Goal: Task Accomplishment & Management: Use online tool/utility

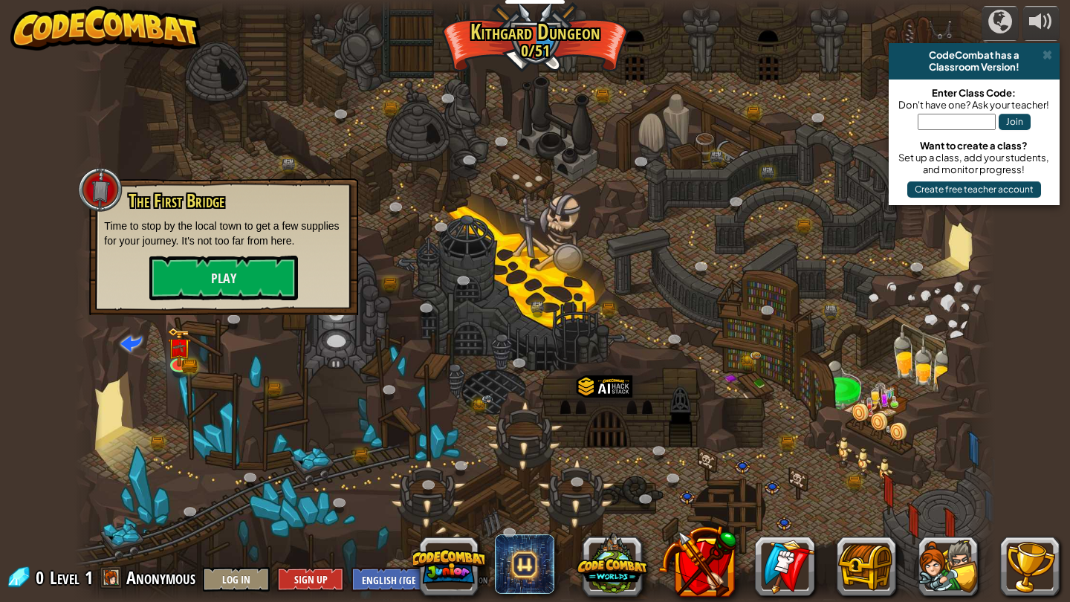
click at [392, 126] on div at bounding box center [534, 301] width 920 height 602
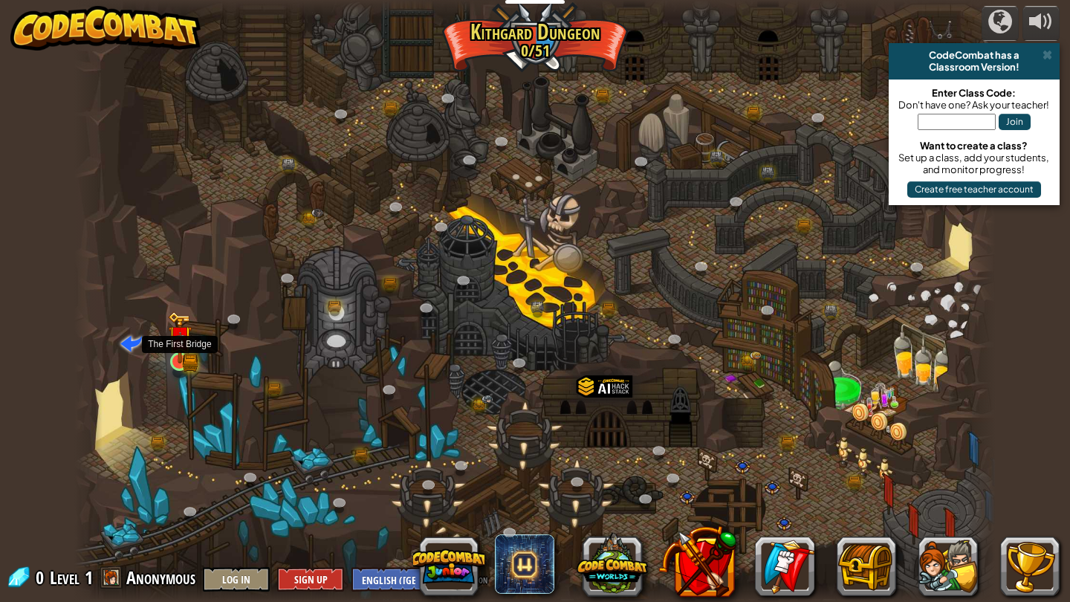
click at [179, 345] on img at bounding box center [179, 338] width 14 height 14
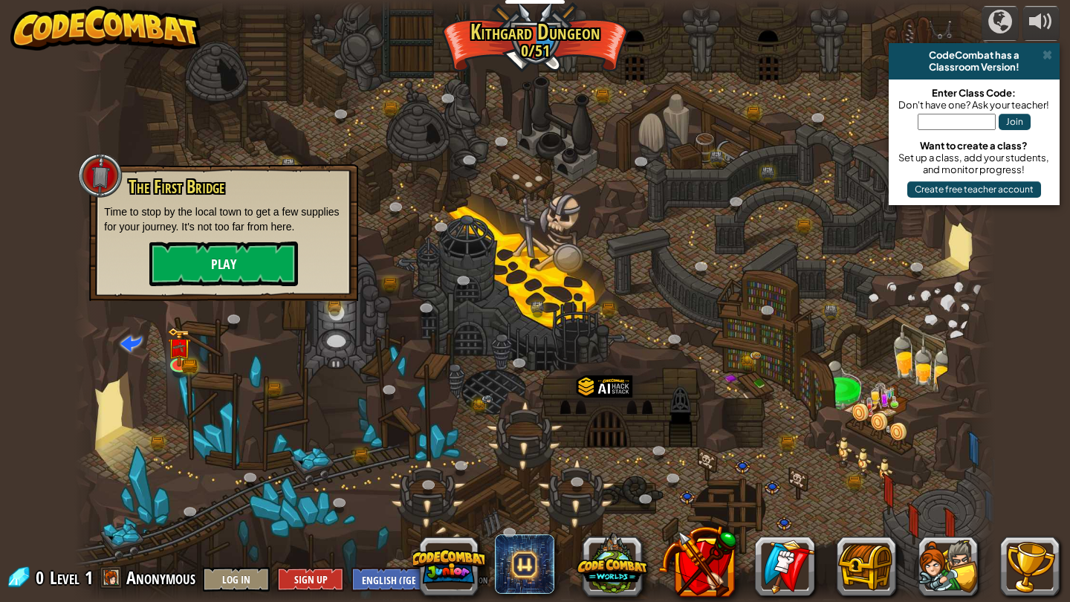
click at [206, 258] on button "Play" at bounding box center [223, 263] width 149 height 45
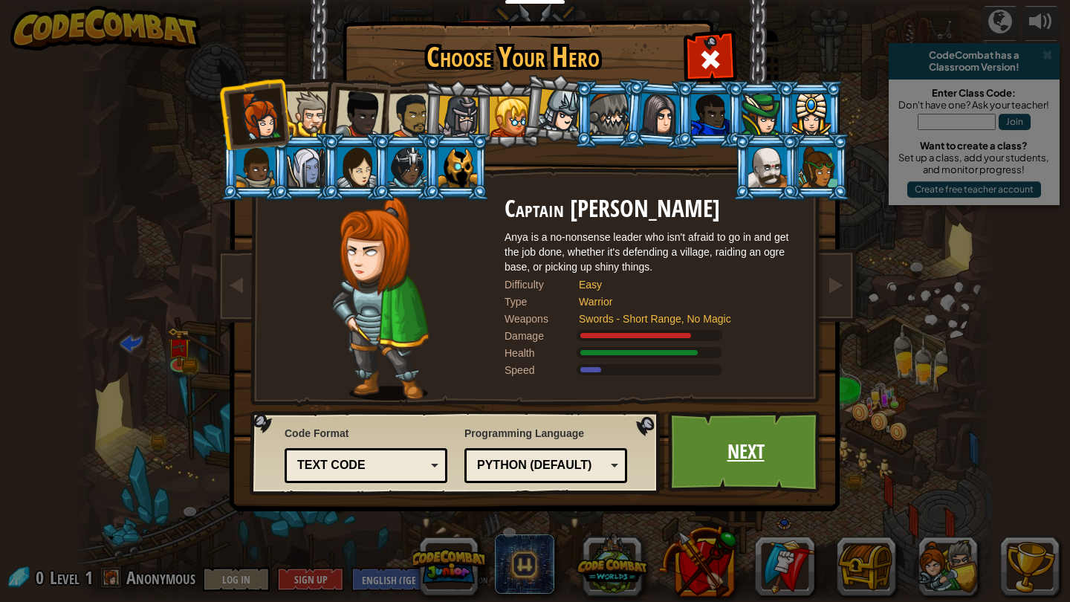
click at [752, 435] on link "Next" at bounding box center [745, 452] width 155 height 82
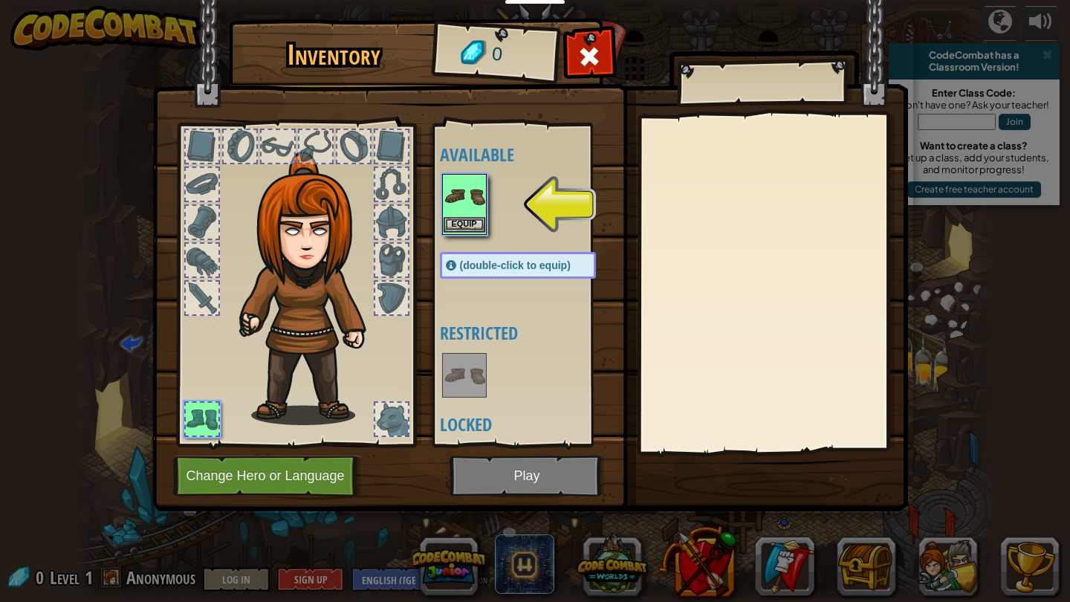
click at [465, 200] on img at bounding box center [464, 196] width 42 height 42
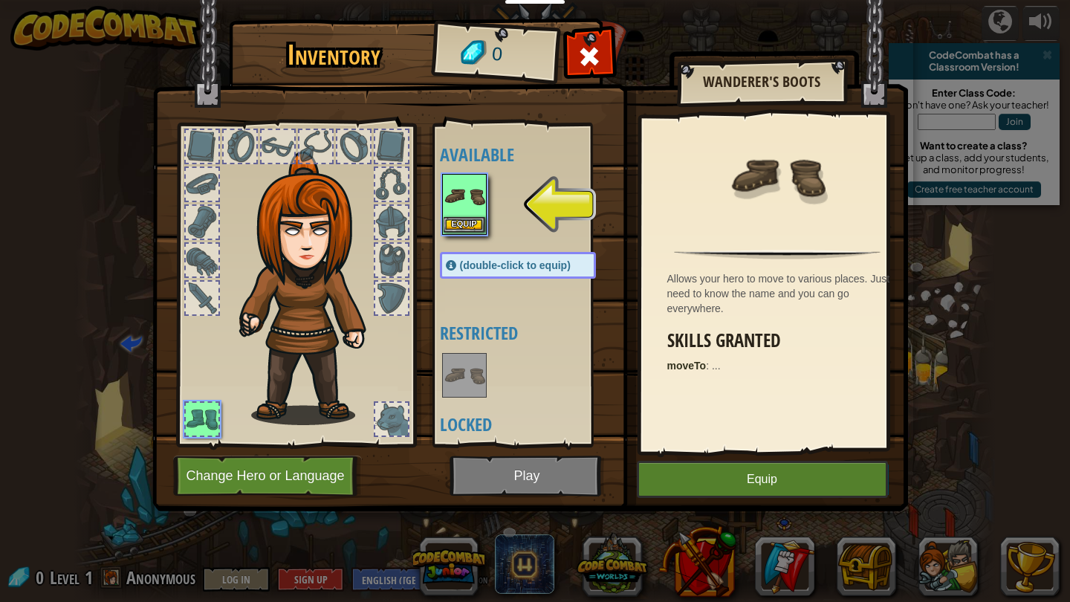
click at [475, 205] on img at bounding box center [464, 196] width 42 height 42
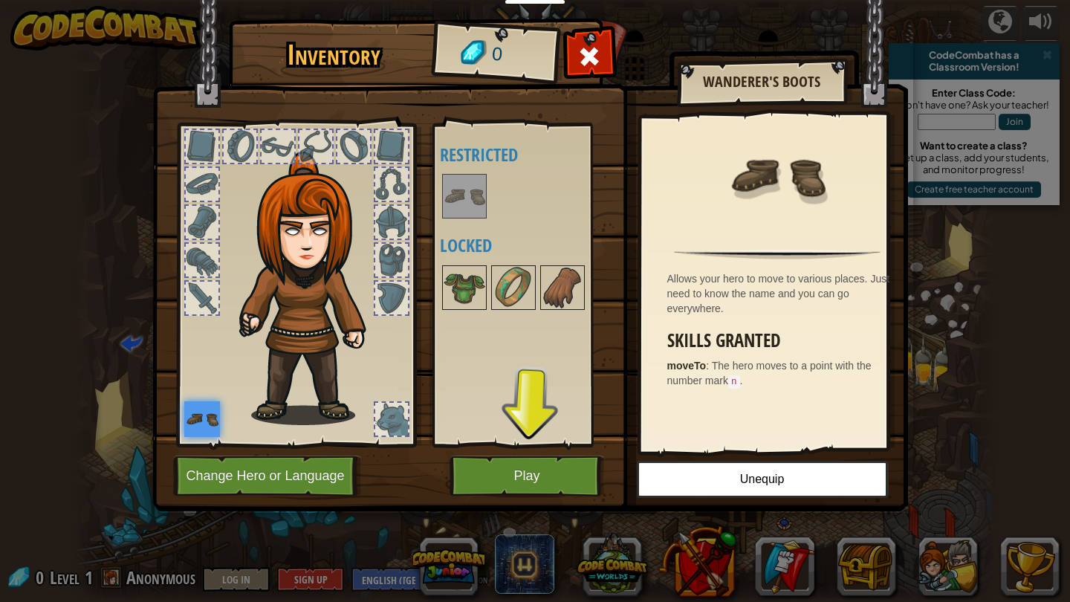
click at [524, 469] on button "Play" at bounding box center [526, 475] width 155 height 41
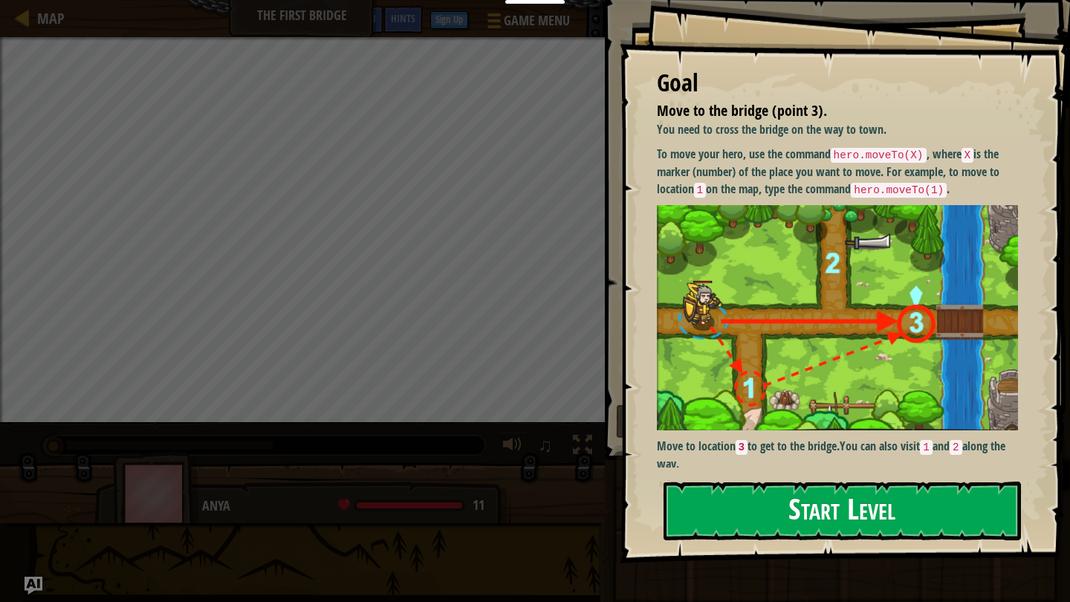
click at [777, 496] on button "Start Level" at bounding box center [841, 510] width 357 height 59
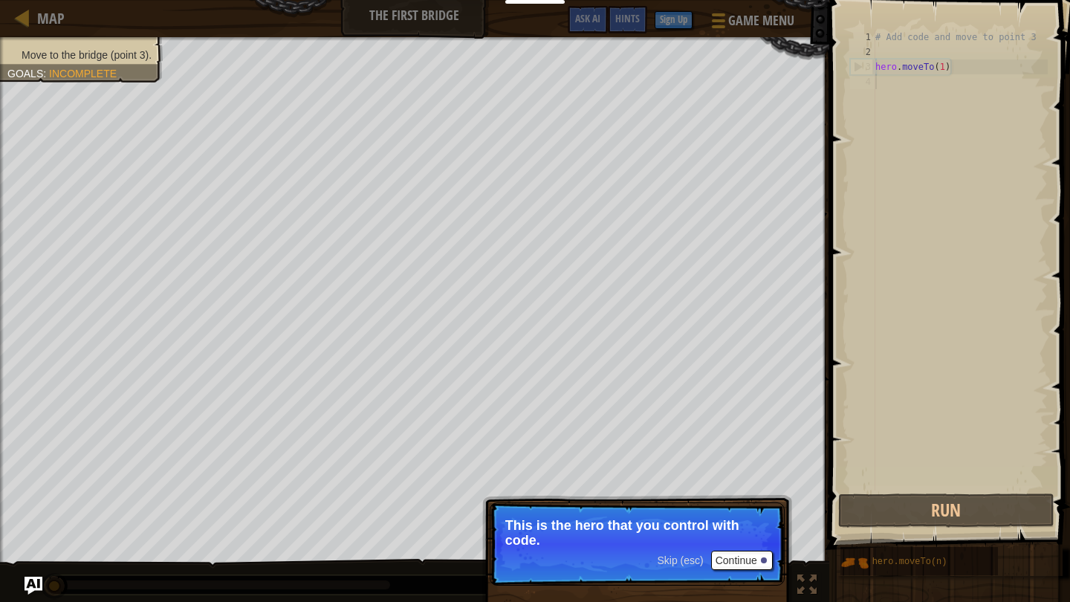
click at [742, 553] on button "Continue" at bounding box center [742, 559] width 62 height 19
click at [748, 562] on button "Continue" at bounding box center [742, 561] width 62 height 19
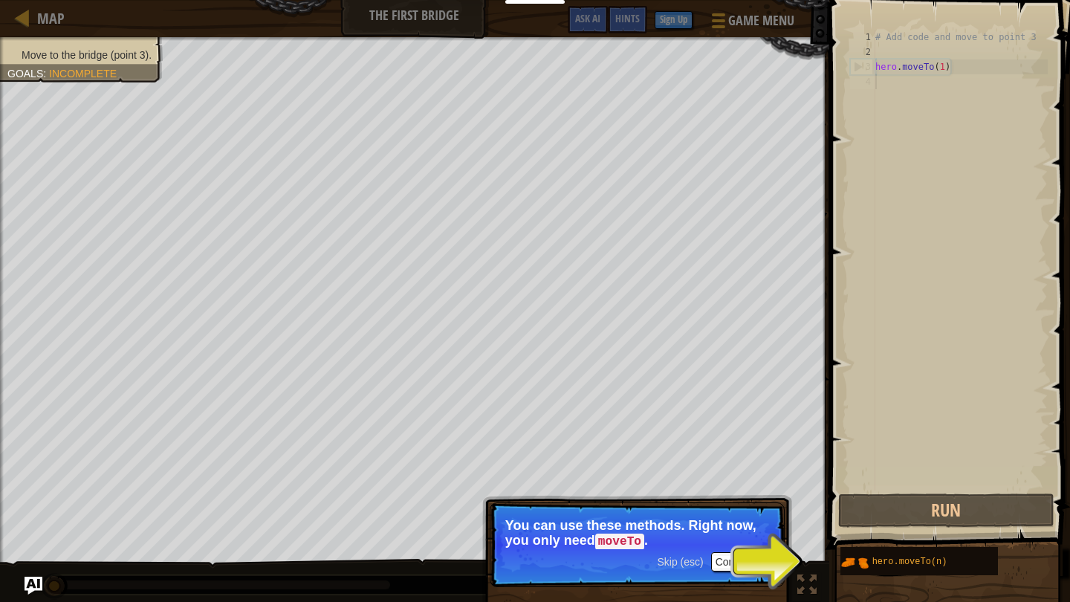
click at [715, 556] on button "Continue" at bounding box center [742, 561] width 62 height 19
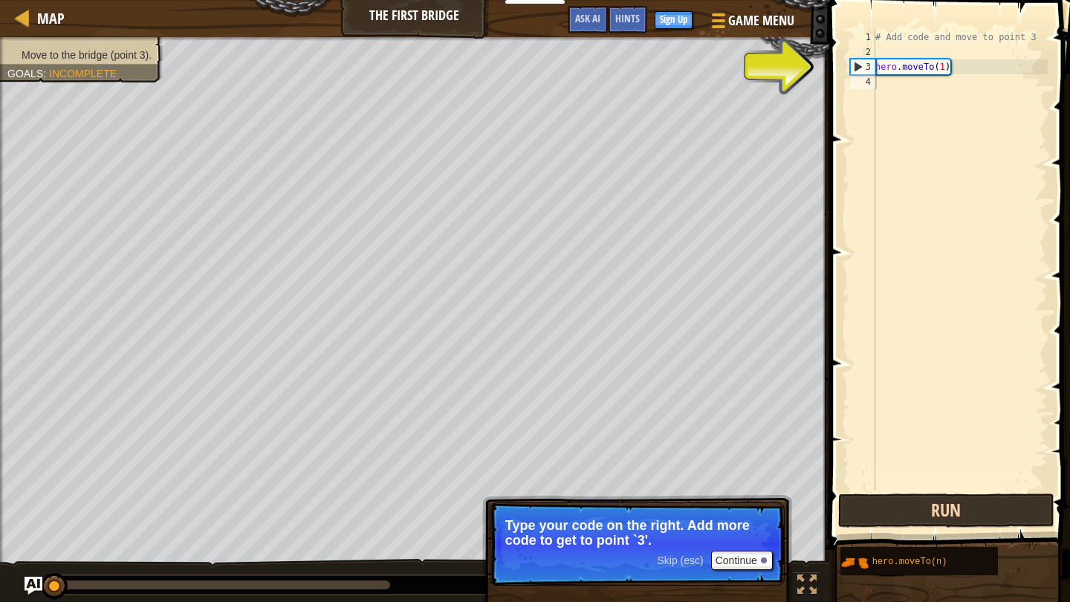
click at [924, 510] on button "Run" at bounding box center [946, 510] width 216 height 34
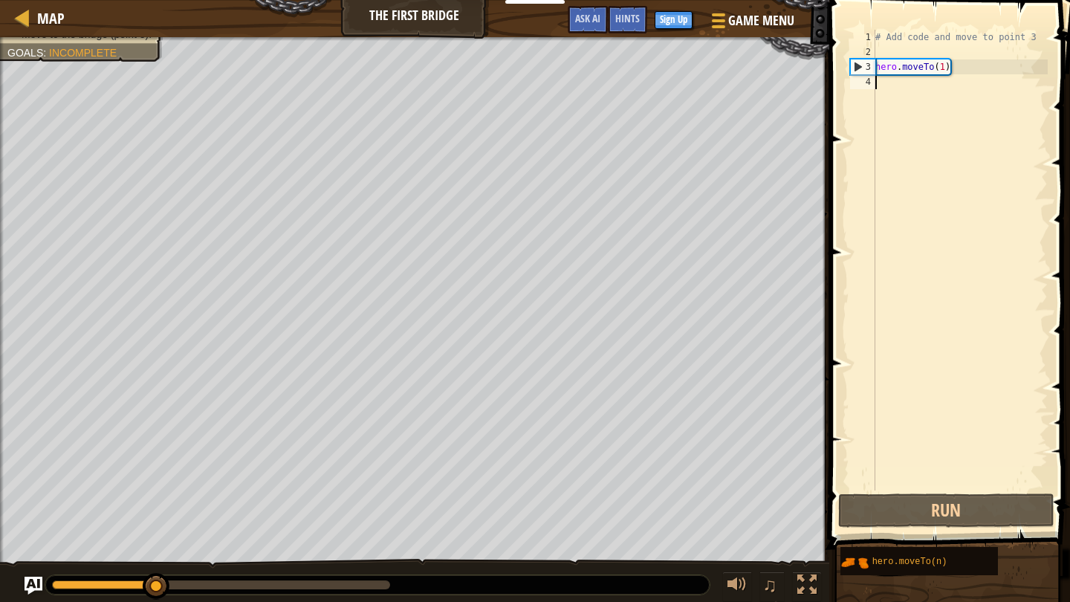
click at [944, 63] on div "# Add code and move to point 3 hero . moveTo ( 1 )" at bounding box center [959, 275] width 175 height 490
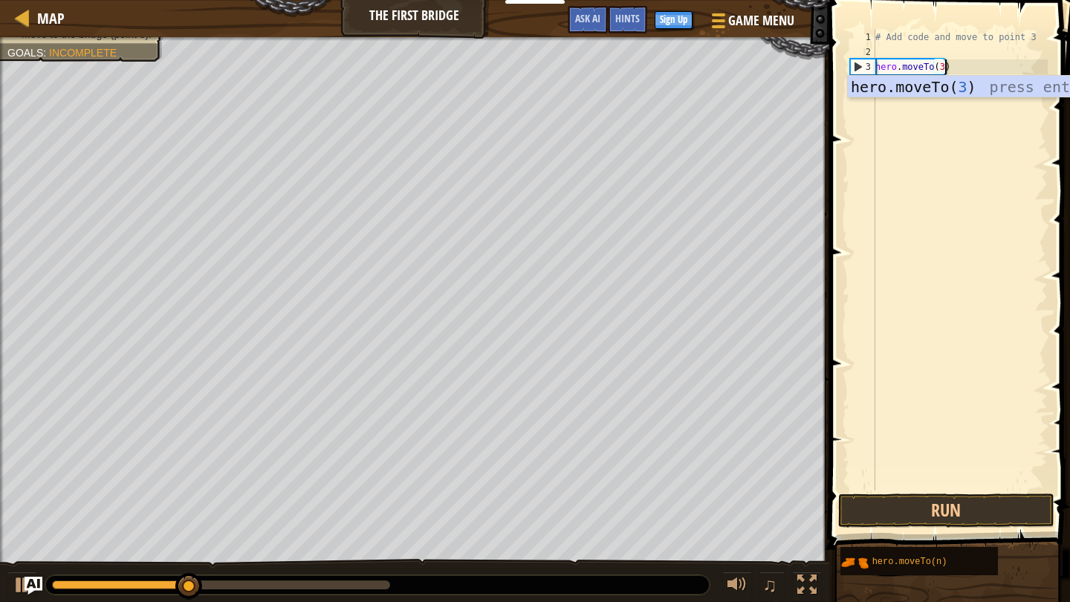
scroll to position [7, 5]
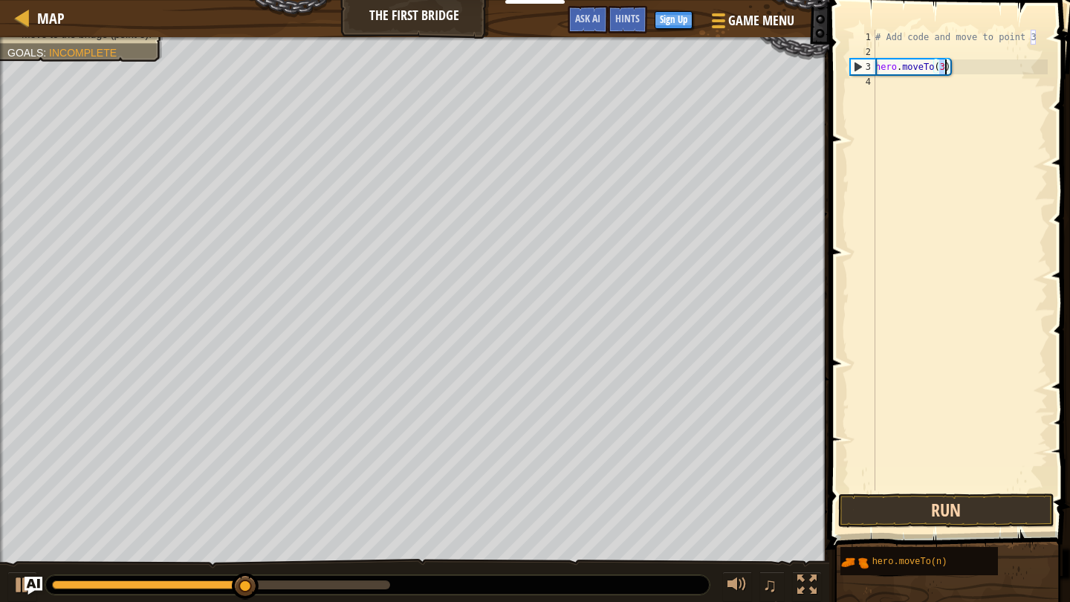
type textarea "hero.moveTo(3)"
click at [989, 504] on button "Run" at bounding box center [946, 510] width 216 height 34
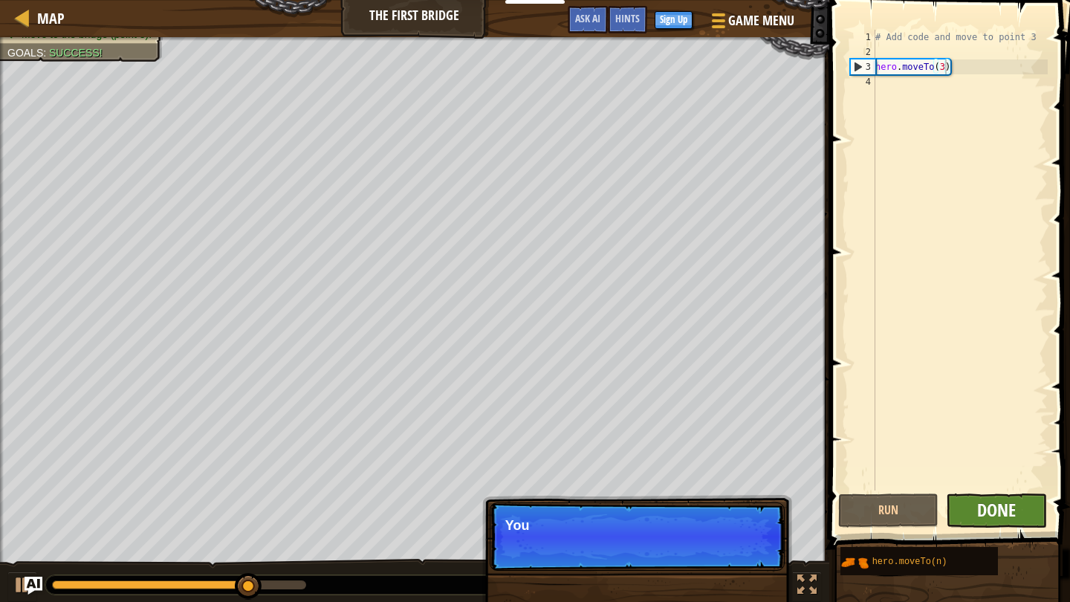
click at [981, 510] on span "Done" at bounding box center [996, 510] width 39 height 24
